Goal: Information Seeking & Learning: Learn about a topic

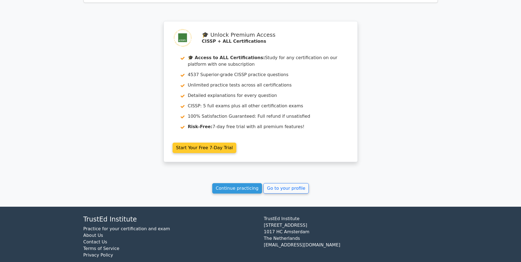
scroll to position [782, 0]
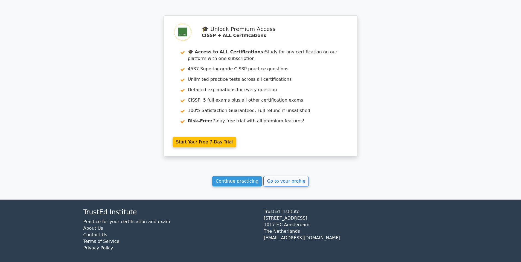
drag, startPoint x: 235, startPoint y: 180, endPoint x: 236, endPoint y: 173, distance: 6.9
click at [235, 179] on link "Continue practicing" at bounding box center [237, 181] width 50 height 10
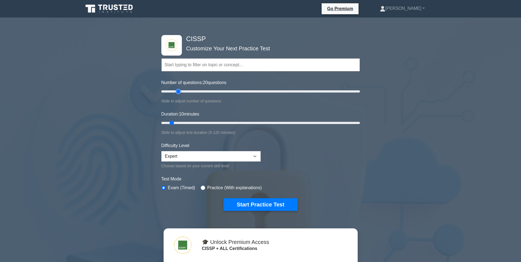
click at [181, 91] on input "Number of questions: 20 questions" at bounding box center [260, 91] width 199 height 7
drag, startPoint x: 181, startPoint y: 91, endPoint x: 208, endPoint y: 91, distance: 27.1
type input "50"
click at [208, 91] on input "Number of questions: 50 questions" at bounding box center [260, 91] width 199 height 7
drag, startPoint x: 187, startPoint y: 123, endPoint x: 191, endPoint y: 121, distance: 4.7
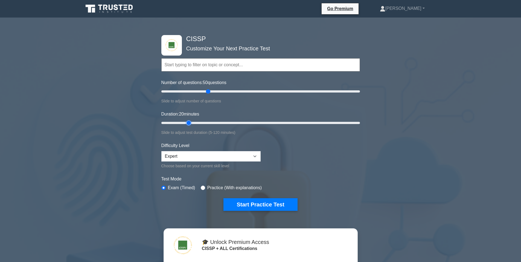
click at [191, 121] on input "Duration: 20 minutes" at bounding box center [260, 123] width 199 height 7
click at [196, 121] on input "Duration: 25 minutes" at bounding box center [260, 123] width 199 height 7
drag, startPoint x: 198, startPoint y: 121, endPoint x: 202, endPoint y: 121, distance: 4.1
click at [202, 121] on input "Duration: 30 minutes" at bounding box center [260, 123] width 199 height 7
drag, startPoint x: 203, startPoint y: 121, endPoint x: 210, endPoint y: 122, distance: 6.5
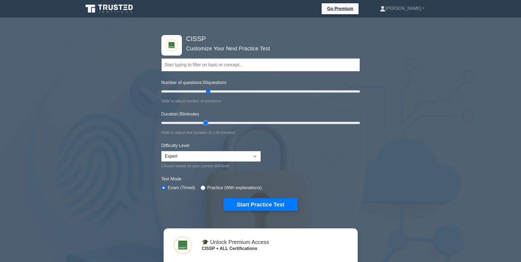
click at [210, 122] on input "Duration: 30 minutes" at bounding box center [260, 123] width 199 height 7
drag, startPoint x: 206, startPoint y: 122, endPoint x: 211, endPoint y: 122, distance: 4.7
click at [211, 122] on input "Duration: 35 minutes" at bounding box center [260, 123] width 199 height 7
drag, startPoint x: 214, startPoint y: 122, endPoint x: 220, endPoint y: 123, distance: 5.2
type input "40"
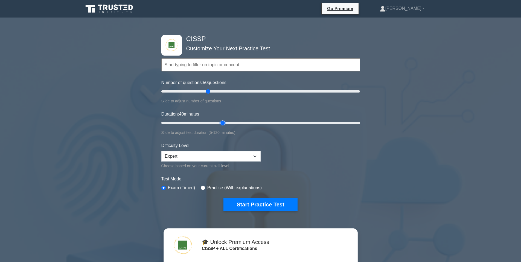
click at [220, 123] on input "Duration: 40 minutes" at bounding box center [260, 123] width 199 height 7
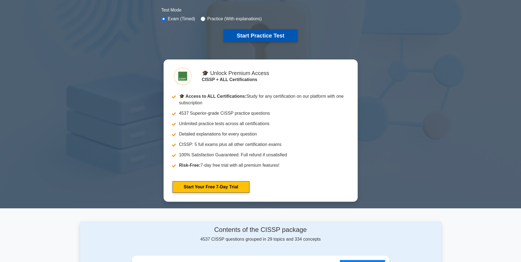
scroll to position [182, 0]
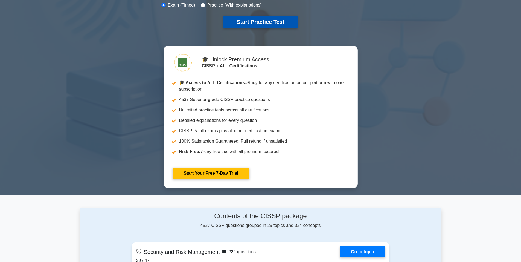
click at [268, 23] on button "Start Practice Test" at bounding box center [260, 22] width 74 height 13
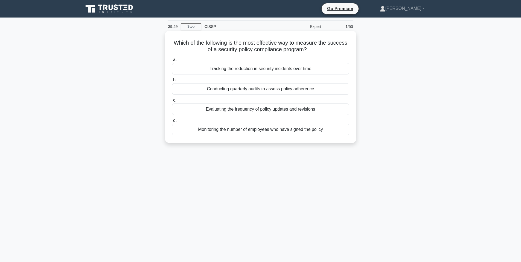
click at [274, 68] on div "Tracking the reduction in security incidents over time" at bounding box center [260, 68] width 177 height 11
click at [172, 62] on input "a. Tracking the reduction in security incidents over time" at bounding box center [172, 60] width 0 height 4
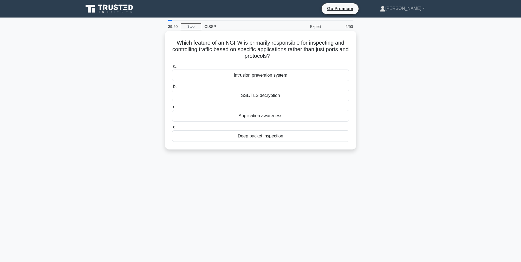
click at [274, 77] on div "Intrusion prevention system" at bounding box center [260, 74] width 177 height 11
click at [172, 68] on input "a. Intrusion prevention system" at bounding box center [172, 67] width 0 height 4
click at [268, 76] on div "Role-based user access review" at bounding box center [260, 74] width 177 height 11
click at [172, 68] on input "a. Role-based user access review" at bounding box center [172, 67] width 0 height 4
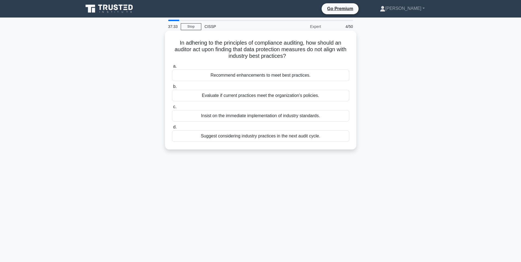
click at [260, 76] on div "Recommend enhancements to meet best practices." at bounding box center [260, 74] width 177 height 11
click at [172, 68] on input "a. Recommend enhancements to meet best practices." at bounding box center [172, 67] width 0 height 4
click at [256, 117] on div "Dynamic Application Security Testing (DAST) in production" at bounding box center [260, 115] width 177 height 11
click at [172, 109] on input "c. Dynamic Application Security Testing (DAST) in production" at bounding box center [172, 107] width 0 height 4
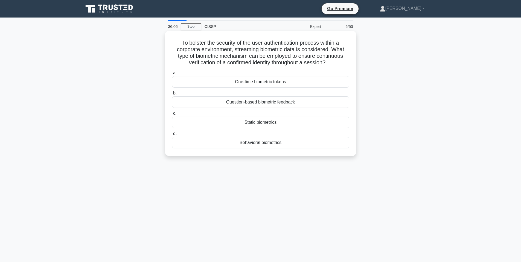
click at [265, 142] on div "Behavioral biometrics" at bounding box center [260, 142] width 177 height 11
click at [172, 135] on input "d. Behavioral biometrics" at bounding box center [172, 134] width 0 height 4
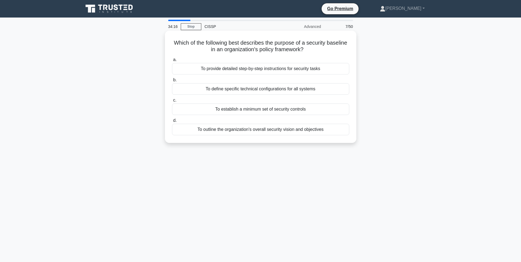
click at [270, 130] on div "To outline the organization's overall security vision and objectives" at bounding box center [260, 129] width 177 height 11
click at [172, 122] on input "d. To outline the organization's overall security vision and objectives" at bounding box center [172, 121] width 0 height 4
click at [263, 89] on div "Change management process" at bounding box center [260, 88] width 177 height 11
click at [172, 82] on input "b. Change management process" at bounding box center [172, 80] width 0 height 4
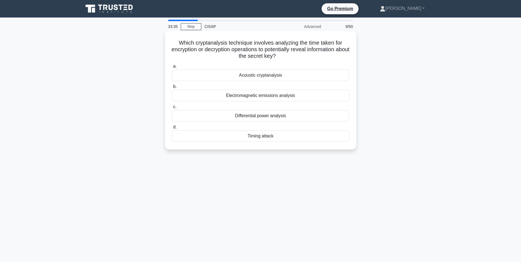
click at [271, 116] on div "Differential power analysis" at bounding box center [260, 115] width 177 height 11
click at [172, 109] on input "c. Differential power analysis" at bounding box center [172, 107] width 0 height 4
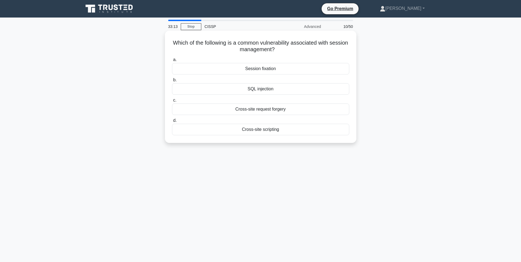
click at [268, 128] on div "Cross-site scripting" at bounding box center [260, 129] width 177 height 11
click at [172, 122] on input "d. Cross-site scripting" at bounding box center [172, 121] width 0 height 4
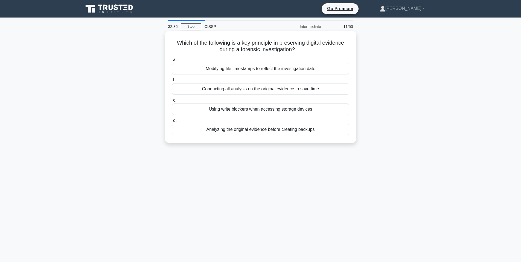
click at [271, 110] on div "Using write blockers when accessing storage devices" at bounding box center [260, 108] width 177 height 11
click at [172, 102] on input "c. Using write blockers when accessing storage devices" at bounding box center [172, 100] width 0 height 4
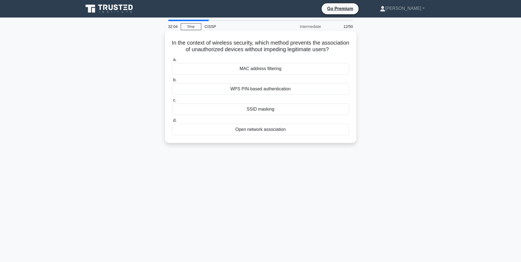
click at [274, 74] on div "MAC address filtering" at bounding box center [260, 68] width 177 height 11
click at [172, 62] on input "a. MAC address filtering" at bounding box center [172, 60] width 0 height 4
click at [284, 70] on div "Business Impact Analysis (BIA) completion rate" at bounding box center [260, 68] width 177 height 11
click at [172, 62] on input "a. Business Impact Analysis (BIA) completion rate" at bounding box center [172, 60] width 0 height 4
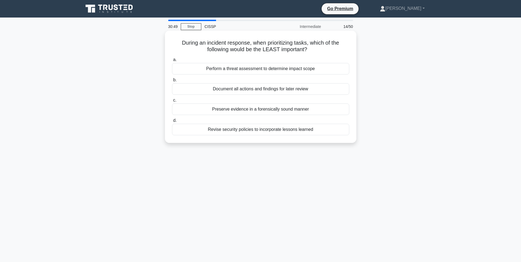
click at [261, 131] on div "Revise security policies to incorporate lessons learned" at bounding box center [260, 129] width 177 height 11
click at [172, 122] on input "d. Revise security policies to incorporate lessons learned" at bounding box center [172, 121] width 0 height 4
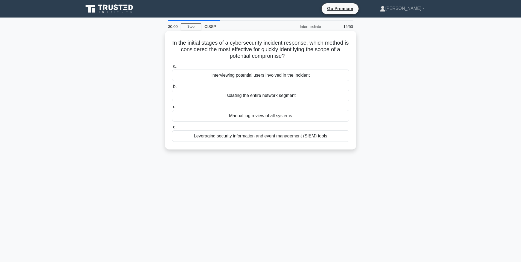
click at [250, 137] on div "Leveraging security information and event management (SIEM) tools" at bounding box center [260, 135] width 177 height 11
click at [172, 129] on input "d. Leveraging security information and event management (SIEM) tools" at bounding box center [172, 127] width 0 height 4
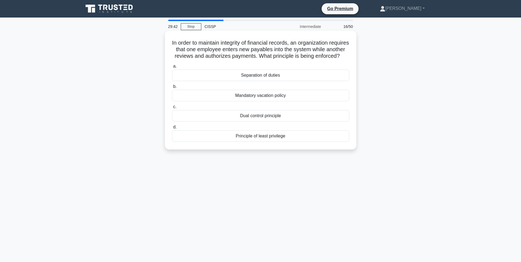
click at [274, 81] on div "Separation of duties" at bounding box center [260, 74] width 177 height 11
click at [172, 68] on input "a. Separation of duties" at bounding box center [172, 67] width 0 height 4
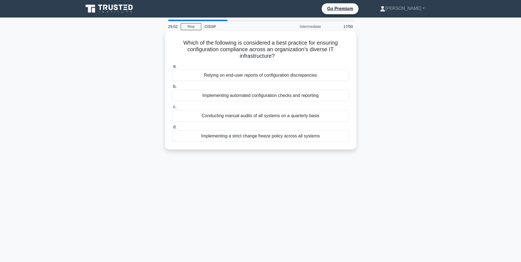
click at [262, 97] on div "Implementing automated configuration checks and reporting" at bounding box center [260, 95] width 177 height 11
click at [172, 88] on input "b. Implementing automated configuration checks and reporting" at bounding box center [172, 87] width 0 height 4
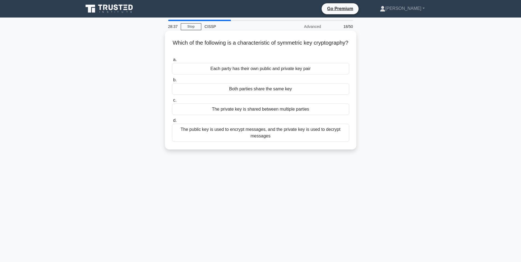
click at [274, 89] on div "Both parties share the same key" at bounding box center [260, 88] width 177 height 11
click at [172, 82] on input "b. Both parties share the same key" at bounding box center [172, 80] width 0 height 4
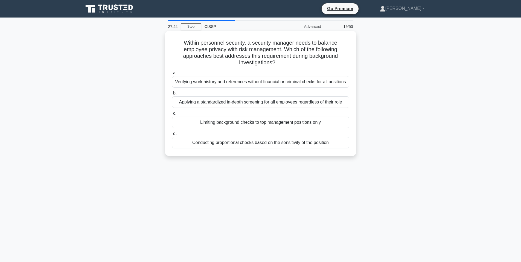
click at [260, 144] on div "Conducting proportional checks based on the sensitivity of the position" at bounding box center [260, 142] width 177 height 11
click at [172, 135] on input "d. Conducting proportional checks based on the sensitivity of the position" at bounding box center [172, 134] width 0 height 4
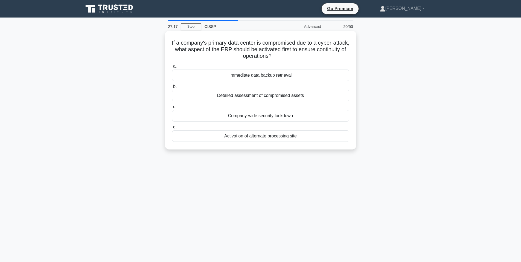
click at [270, 138] on div "Activation of alternate processing site" at bounding box center [260, 135] width 177 height 11
click at [172, 129] on input "d. Activation of alternate processing site" at bounding box center [172, 127] width 0 height 4
click at [272, 97] on div "AES-GCM" at bounding box center [260, 95] width 177 height 11
click at [172, 88] on input "b. AES-GCM" at bounding box center [172, 87] width 0 height 4
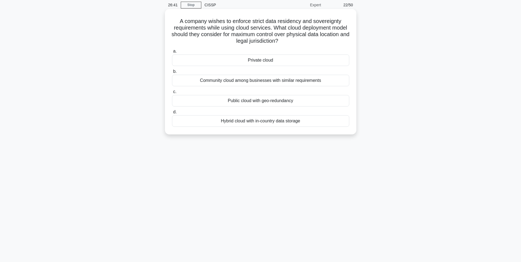
scroll to position [34, 0]
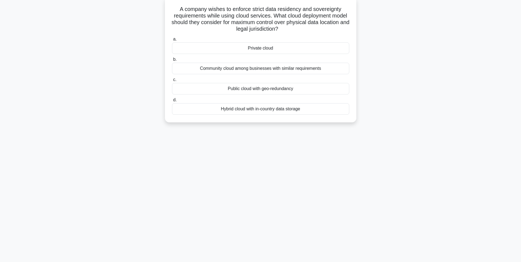
click at [272, 110] on div "Hybrid cloud with in-country data storage" at bounding box center [260, 108] width 177 height 11
click at [172, 102] on input "d. Hybrid cloud with in-country data storage" at bounding box center [172, 100] width 0 height 4
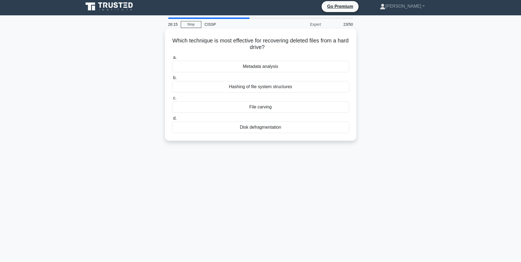
scroll to position [0, 0]
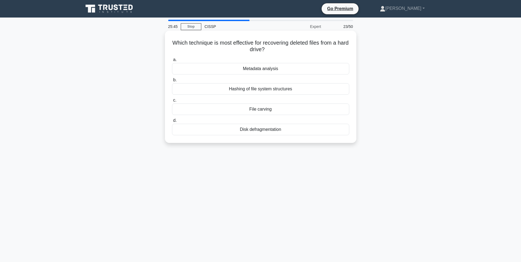
click at [265, 90] on div "Hashing of file system structures" at bounding box center [260, 88] width 177 height 11
click at [172, 82] on input "b. Hashing of file system structures" at bounding box center [172, 80] width 0 height 4
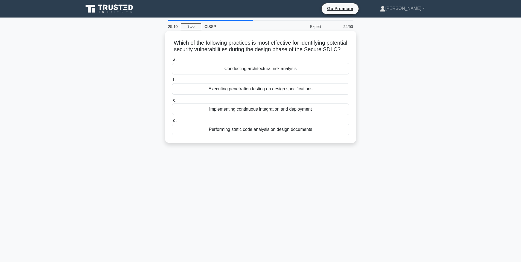
click at [284, 95] on div "Executing penetration testing on design specifications" at bounding box center [260, 88] width 177 height 11
click at [172, 82] on input "b. Executing penetration testing on design specifications" at bounding box center [172, 80] width 0 height 4
click at [231, 130] on div "Archive logs only when they reach a year old for long-term analysis" at bounding box center [260, 129] width 177 height 11
click at [172, 122] on input "d. Archive logs only when they reach a year old for long-term analysis" at bounding box center [172, 121] width 0 height 4
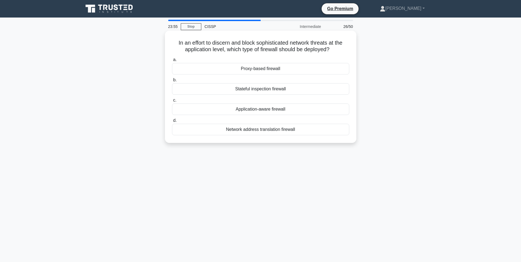
click at [260, 69] on div "Proxy-based firewall" at bounding box center [260, 68] width 177 height 11
click at [172, 62] on input "a. Proxy-based firewall" at bounding box center [172, 60] width 0 height 4
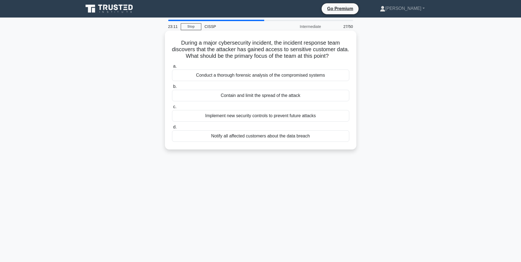
click at [270, 96] on div "Contain and limit the spread of the attack" at bounding box center [260, 95] width 177 height 11
click at [172, 88] on input "b. Contain and limit the spread of the attack" at bounding box center [172, 87] width 0 height 4
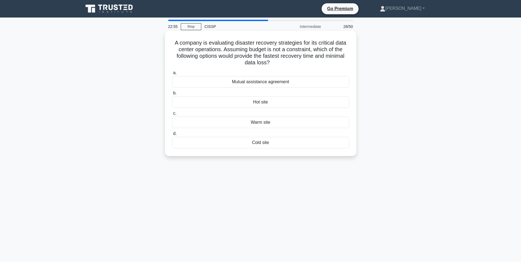
click at [269, 104] on div "Hot site" at bounding box center [260, 101] width 177 height 11
click at [172, 95] on input "b. Hot site" at bounding box center [172, 93] width 0 height 4
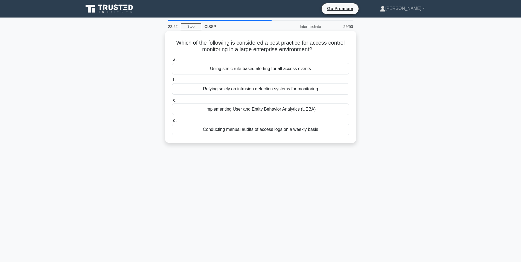
click at [281, 109] on div "Implementing User and Entity Behavior Analytics (UEBA)" at bounding box center [260, 108] width 177 height 11
click at [172, 102] on input "c. Implementing User and Entity Behavior Analytics (UEBA)" at bounding box center [172, 100] width 0 height 4
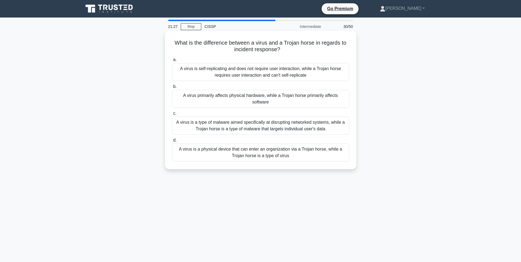
click at [288, 121] on div "A virus is a type of malware aimed specifically at disrupting networked systems…" at bounding box center [260, 126] width 177 height 18
click at [172, 115] on input "c. A virus is a type of malware aimed specifically at disrupting networked syst…" at bounding box center [172, 114] width 0 height 4
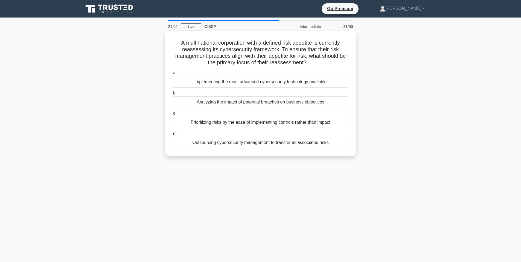
click at [266, 102] on div "Analyzing the impact of potential breaches on business objectives" at bounding box center [260, 101] width 177 height 11
click at [172, 95] on input "b. Analyzing the impact of potential breaches on business objectives" at bounding box center [172, 93] width 0 height 4
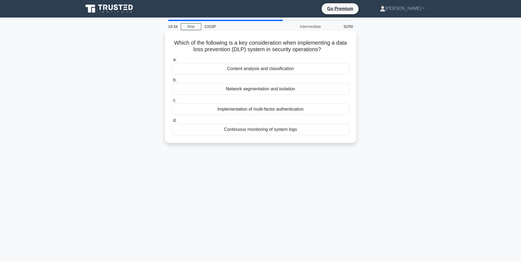
click at [274, 69] on div "Content analysis and classification" at bounding box center [260, 68] width 177 height 11
click at [172, 62] on input "a. Content analysis and classification" at bounding box center [172, 60] width 0 height 4
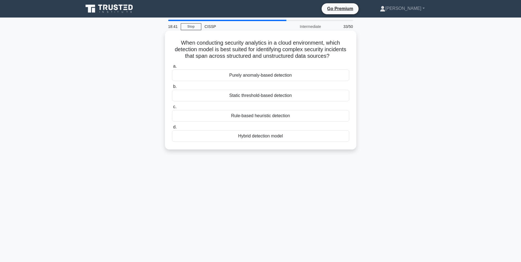
click at [262, 136] on div "Hybrid detection model" at bounding box center [260, 135] width 177 height 11
click at [172, 129] on input "d. Hybrid detection model" at bounding box center [172, 127] width 0 height 4
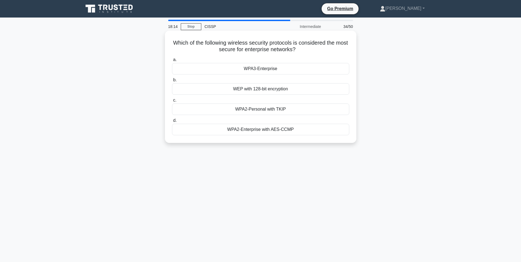
click at [267, 131] on div "WPA2-Enterprise with AES-CCMP" at bounding box center [260, 129] width 177 height 11
click at [172, 122] on input "d. WPA2-Enterprise with AES-CCMP" at bounding box center [172, 121] width 0 height 4
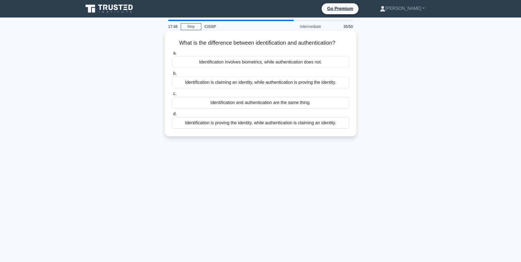
click at [286, 83] on div "Identification is claiming an identity, while authentication is proving the ide…" at bounding box center [260, 82] width 177 height 11
click at [172, 75] on input "b. Identification is claiming an identity, while authentication is proving the …" at bounding box center [172, 74] width 0 height 4
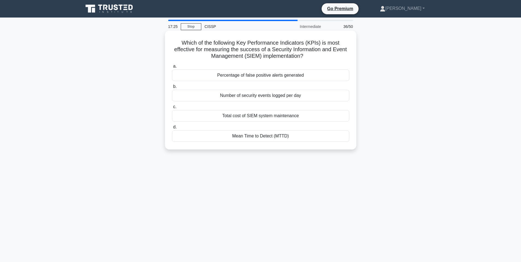
click at [269, 137] on div "Mean Time to Detect (MTTD)" at bounding box center [260, 135] width 177 height 11
click at [172, 129] on input "d. Mean Time to Detect (MTTD)" at bounding box center [172, 127] width 0 height 4
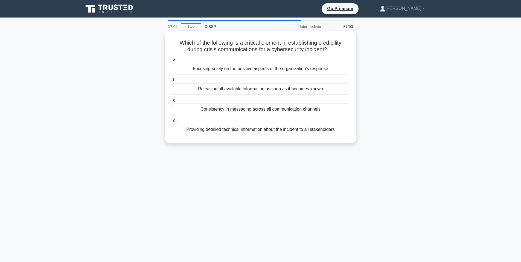
click at [259, 109] on div "Consistency in messaging across all communication channels" at bounding box center [260, 108] width 177 height 11
click at [172, 102] on input "c. Consistency in messaging across all communication channels" at bounding box center [172, 100] width 0 height 4
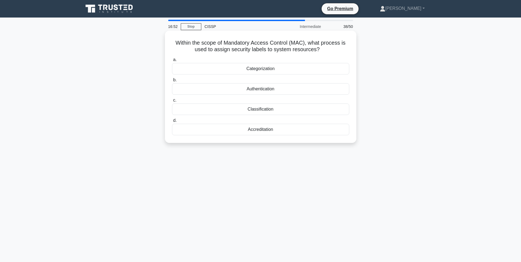
click at [270, 108] on div "Classification" at bounding box center [260, 108] width 177 height 11
click at [172, 102] on input "c. Classification" at bounding box center [172, 100] width 0 height 4
click at [266, 135] on div "Penetration testing" at bounding box center [260, 129] width 177 height 11
click at [172, 122] on input "d. Penetration testing" at bounding box center [172, 121] width 0 height 4
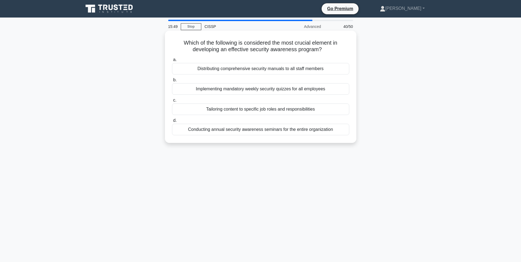
click at [260, 90] on div "Implementing mandatory weekly security quizzes for all employees" at bounding box center [260, 88] width 177 height 11
click at [172, 82] on input "b. Implementing mandatory weekly security quizzes for all employees" at bounding box center [172, 80] width 0 height 4
click at [253, 95] on div "Planning recovery steps for individual functions in isolation" at bounding box center [260, 88] width 177 height 11
click at [172, 82] on input "b. Planning recovery steps for individual functions in isolation" at bounding box center [172, 80] width 0 height 4
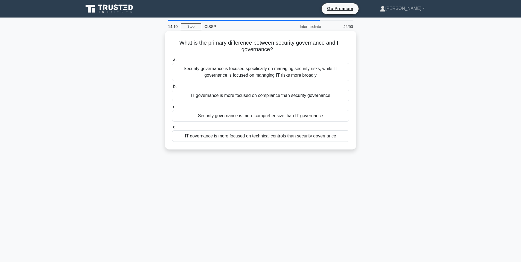
click at [265, 73] on div "Security governance is focused specifically on managing security risks, while I…" at bounding box center [260, 72] width 177 height 18
click at [172, 62] on input "a. Security governance is focused specifically on managing security risks, whil…" at bounding box center [172, 60] width 0 height 4
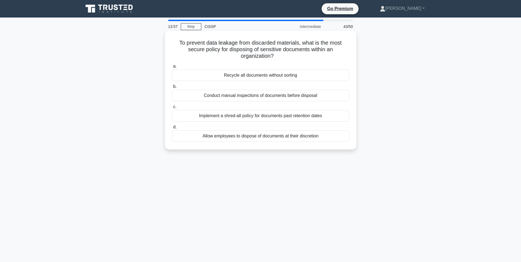
click at [248, 115] on div "Implement a shred-all policy for documents past retention dates" at bounding box center [260, 115] width 177 height 11
click at [172, 109] on input "c. Implement a shred-all policy for documents past retention dates" at bounding box center [172, 107] width 0 height 4
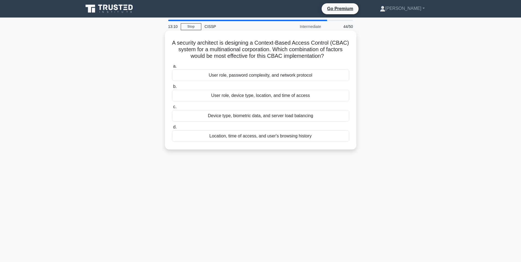
click at [282, 97] on div "User role, device type, location, and time of access" at bounding box center [260, 95] width 177 height 11
click at [172, 88] on input "b. User role, device type, location, and time of access" at bounding box center [172, 87] width 0 height 4
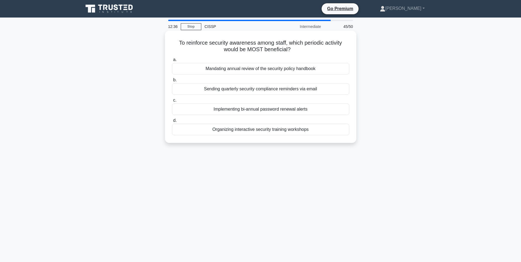
click at [275, 89] on div "Sending quarterly security compliance reminders via email" at bounding box center [260, 88] width 177 height 11
click at [172, 82] on input "b. Sending quarterly security compliance reminders via email" at bounding box center [172, 80] width 0 height 4
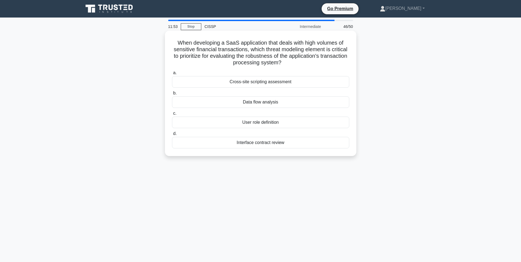
click at [274, 102] on div "Data flow analysis" at bounding box center [260, 101] width 177 height 11
click at [172, 95] on input "b. Data flow analysis" at bounding box center [172, 93] width 0 height 4
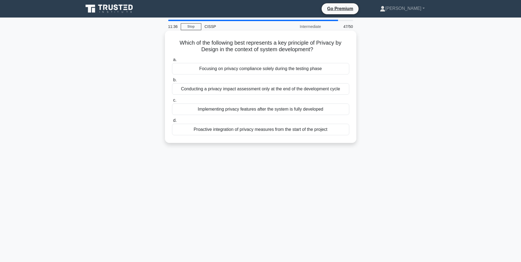
click at [248, 129] on div "Proactive integration of privacy measures from the start of the project" at bounding box center [260, 129] width 177 height 11
click at [172, 122] on input "d. Proactive integration of privacy measures from the start of the project" at bounding box center [172, 121] width 0 height 4
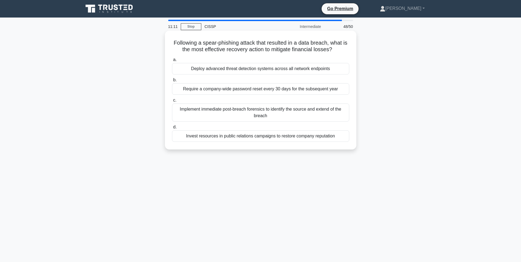
click at [260, 69] on div "Deploy advanced threat detection systems across all network endpoints" at bounding box center [260, 68] width 177 height 11
click at [172, 62] on input "a. Deploy advanced threat detection systems across all network endpoints" at bounding box center [172, 60] width 0 height 4
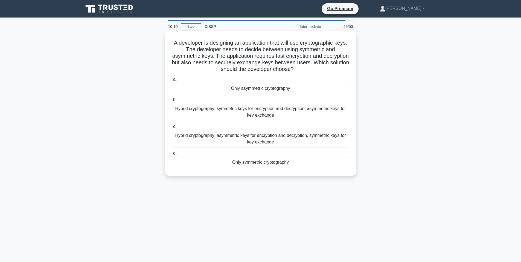
click at [267, 115] on div "Hybrid cryptography: symmetric keys for encryption and decryption, asymmetric k…" at bounding box center [260, 112] width 177 height 18
click at [172, 101] on input "b. Hybrid cryptography: symmetric keys for encryption and decryption, asymmetri…" at bounding box center [172, 100] width 0 height 4
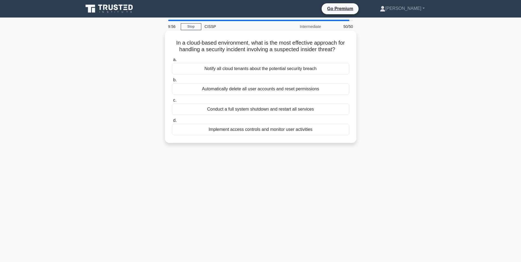
click at [256, 131] on div "Implement access controls and monitor user activities" at bounding box center [260, 129] width 177 height 11
click at [172, 122] on input "d. Implement access controls and monitor user activities" at bounding box center [172, 121] width 0 height 4
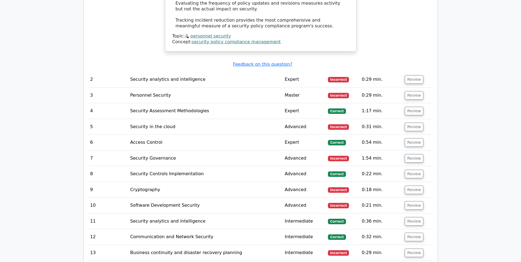
scroll to position [912, 0]
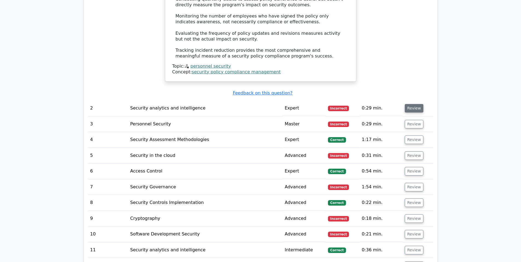
click at [412, 104] on button "Review" at bounding box center [414, 108] width 19 height 8
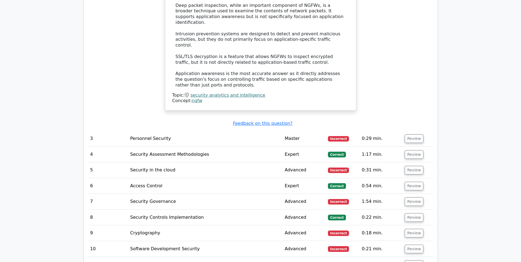
scroll to position [1231, 0]
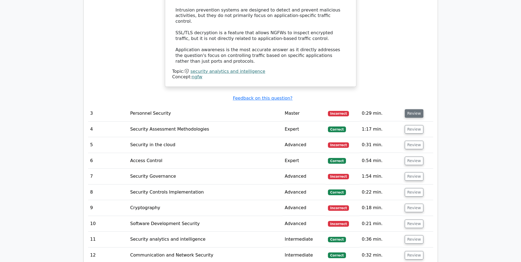
click at [412, 109] on button "Review" at bounding box center [414, 113] width 19 height 8
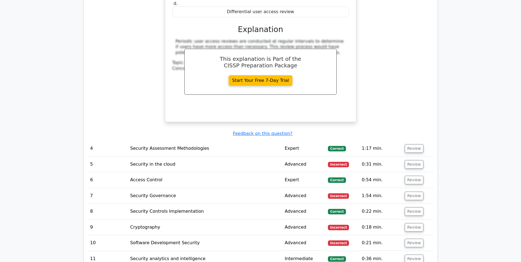
scroll to position [1459, 0]
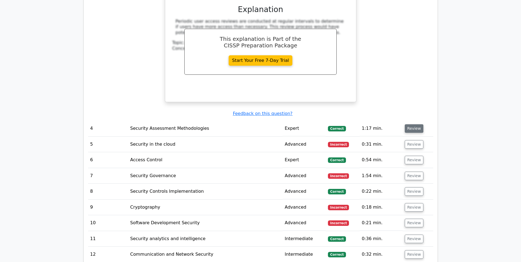
click at [412, 124] on button "Review" at bounding box center [414, 128] width 19 height 8
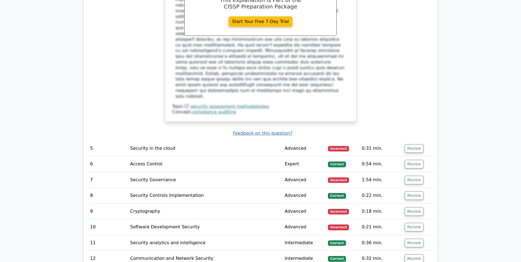
scroll to position [1824, 0]
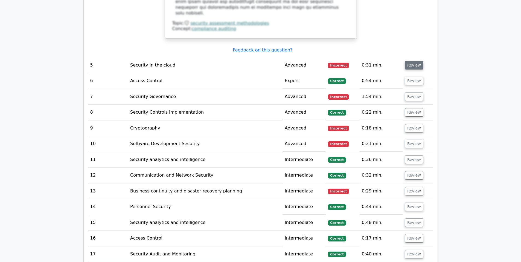
click at [413, 61] on button "Review" at bounding box center [414, 65] width 19 height 8
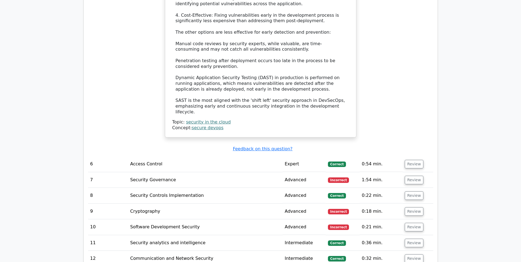
scroll to position [2143, 0]
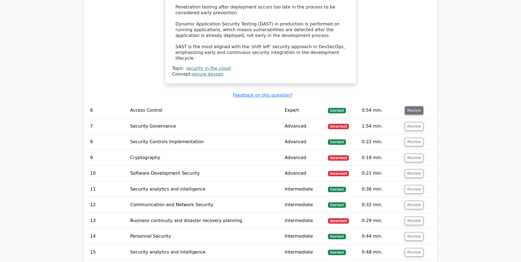
click at [413, 106] on button "Review" at bounding box center [414, 110] width 19 height 8
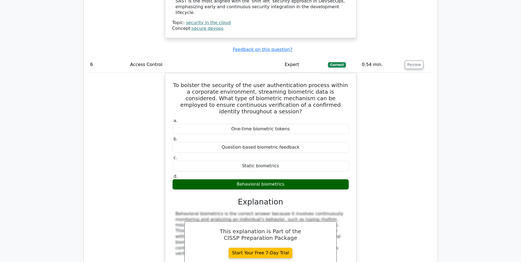
scroll to position [2371, 0]
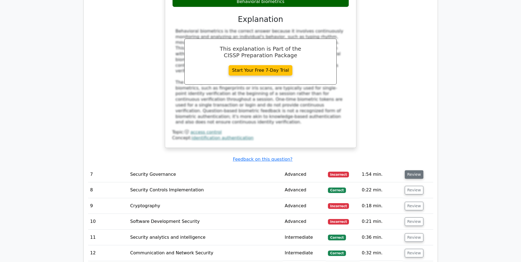
click at [412, 170] on button "Review" at bounding box center [414, 174] width 19 height 8
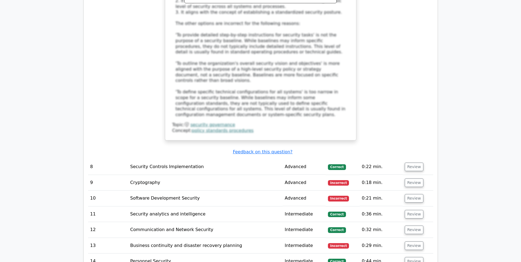
scroll to position [2735, 0]
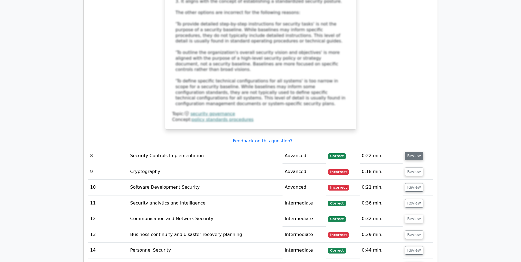
click at [405, 152] on button "Review" at bounding box center [414, 156] width 19 height 8
